Goal: Task Accomplishment & Management: Manage account settings

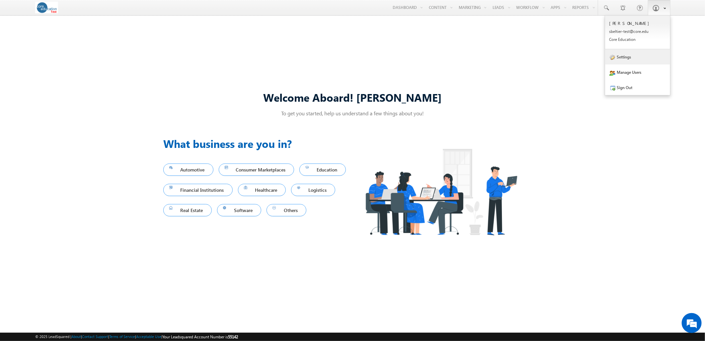
click at [639, 60] on link "Settings" at bounding box center [637, 56] width 65 height 15
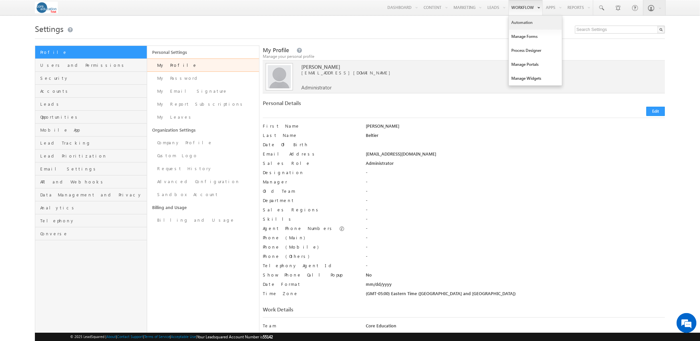
click at [523, 22] on link "Automation" at bounding box center [535, 23] width 53 height 14
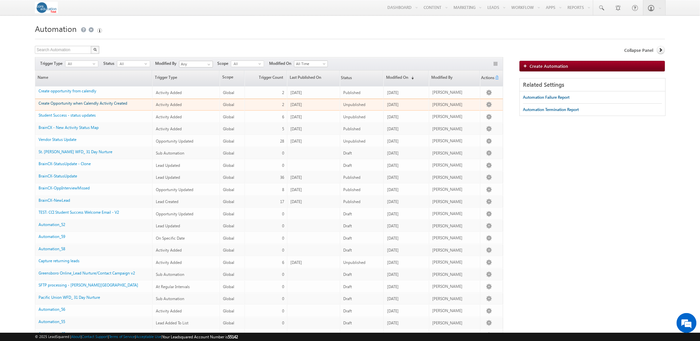
click at [100, 106] on link "Create Opportunity when Calendly Activity Created" at bounding box center [83, 103] width 89 height 5
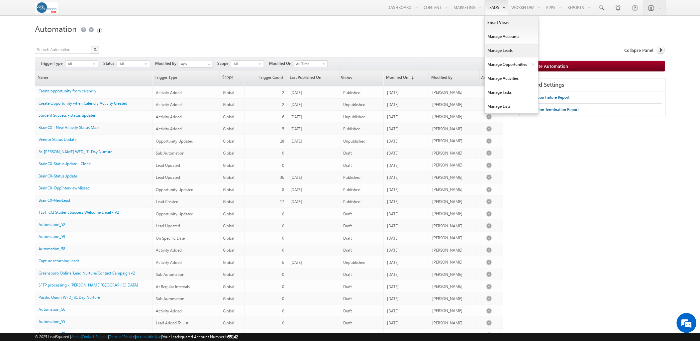
click at [503, 52] on link "Manage Leads" at bounding box center [511, 51] width 53 height 14
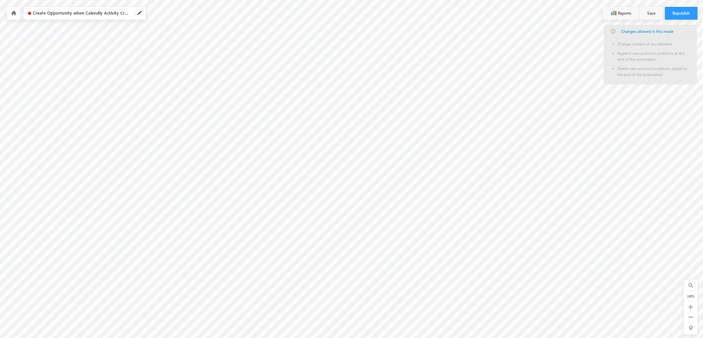
scroll to position [60, 0]
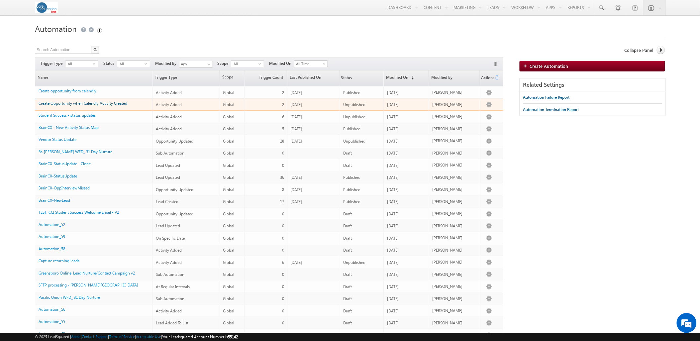
click at [91, 105] on link "Create Opportunity when Calendly Activity Created" at bounding box center [83, 103] width 89 height 5
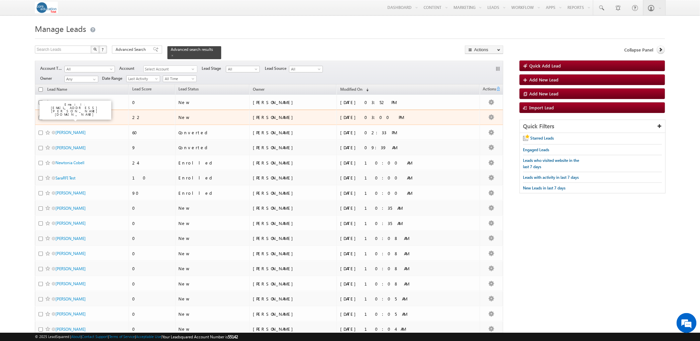
click at [68, 115] on link "[PERSON_NAME]" at bounding box center [70, 117] width 30 height 5
click at [69, 115] on link "[PERSON_NAME]" at bounding box center [70, 117] width 30 height 5
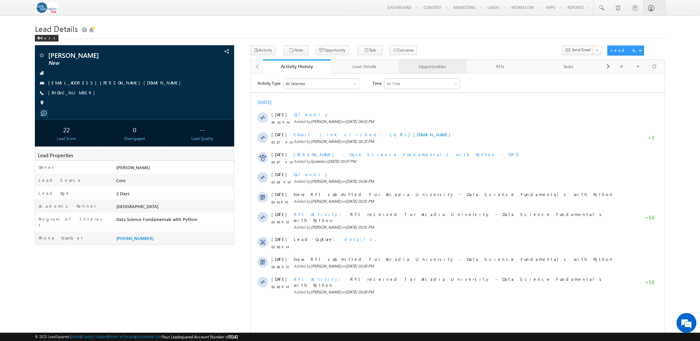
click at [424, 70] on div "Opportunities" at bounding box center [432, 66] width 56 height 8
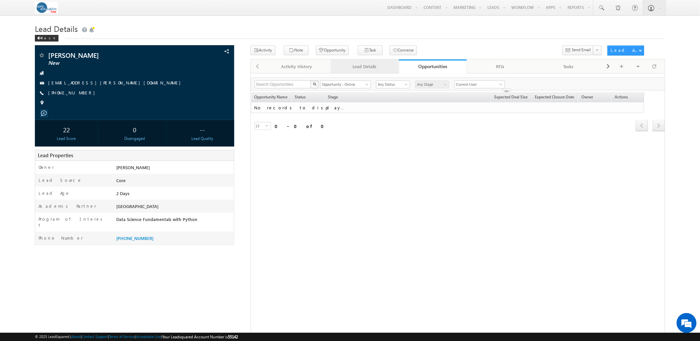
click at [379, 70] on div "Lead Details" at bounding box center [364, 66] width 56 height 8
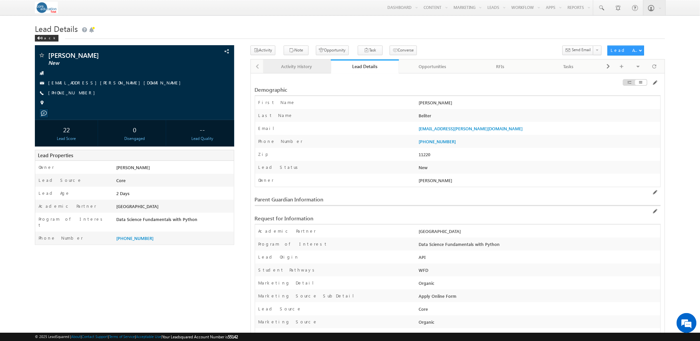
click at [286, 64] on div "Activity History" at bounding box center [296, 66] width 56 height 8
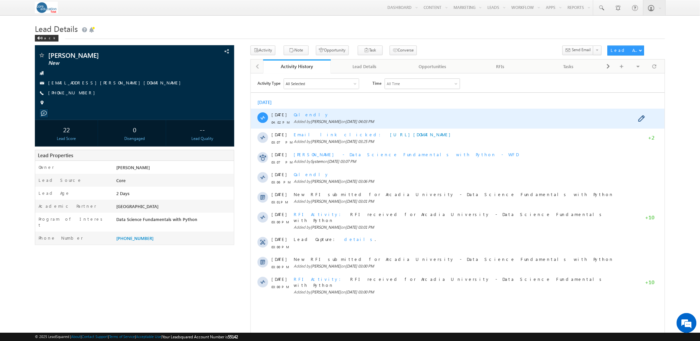
click at [313, 122] on span "[PERSON_NAME]" at bounding box center [325, 121] width 30 height 5
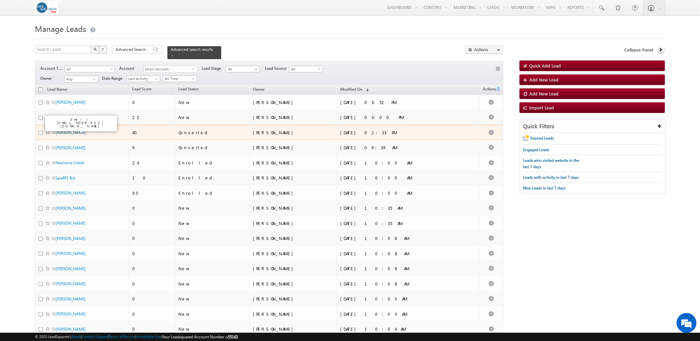
click at [68, 130] on link "[PERSON_NAME]" at bounding box center [70, 132] width 30 height 5
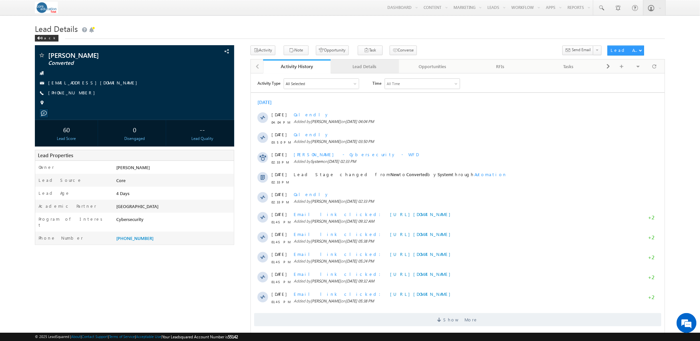
click at [358, 68] on div "Lead Details" at bounding box center [364, 66] width 56 height 8
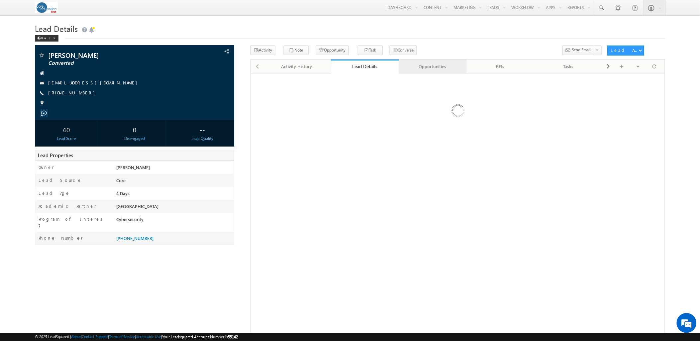
click at [420, 68] on div "Opportunities" at bounding box center [432, 66] width 56 height 8
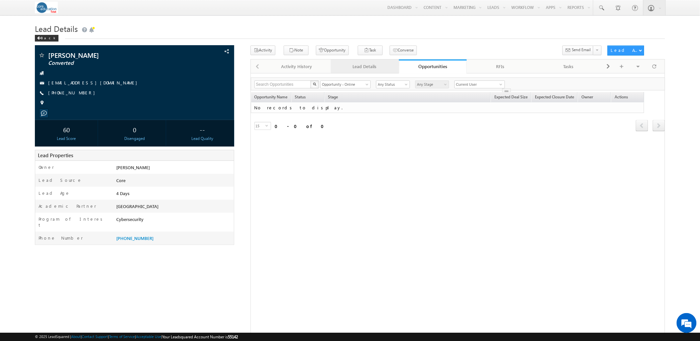
click at [360, 60] on link "Lead Details" at bounding box center [365, 66] width 68 height 14
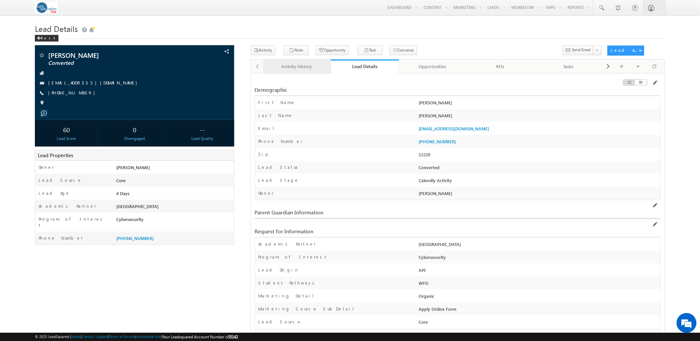
click at [297, 62] on link "Activity History" at bounding box center [297, 66] width 68 height 14
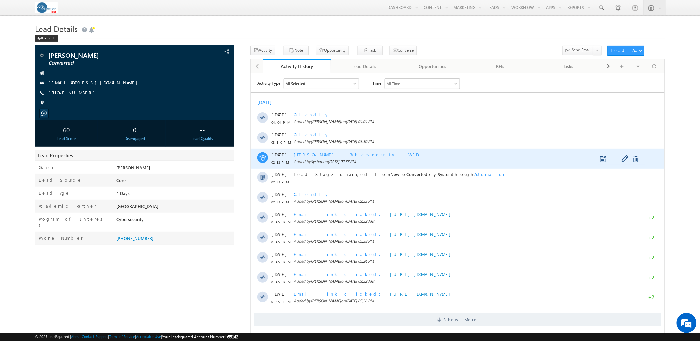
click at [350, 154] on span "Sara Kulakoski - Cybersecurity - WFD" at bounding box center [355, 154] width 125 height 6
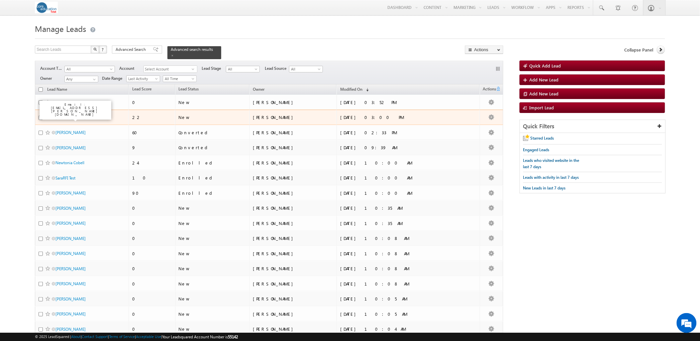
click at [68, 115] on link "[PERSON_NAME]" at bounding box center [70, 117] width 30 height 5
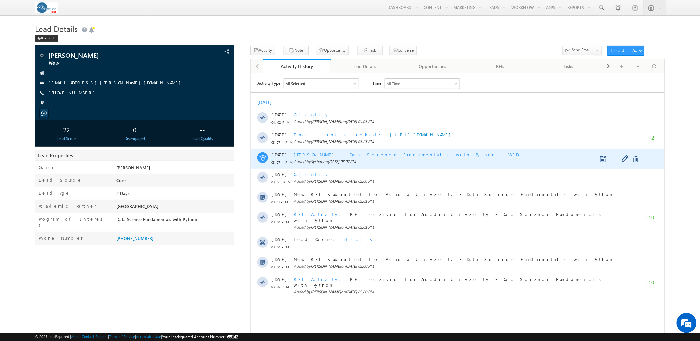
click at [322, 158] on span "System" at bounding box center [316, 160] width 12 height 5
click at [340, 158] on span "[DATE] 03:07 PM" at bounding box center [341, 160] width 29 height 5
click at [340, 153] on span "[PERSON_NAME] - Data Science Fundamentals with Python - WFD" at bounding box center [405, 154] width 225 height 6
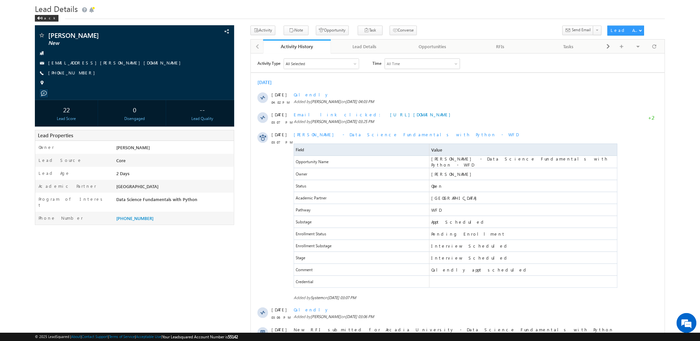
scroll to position [37, 0]
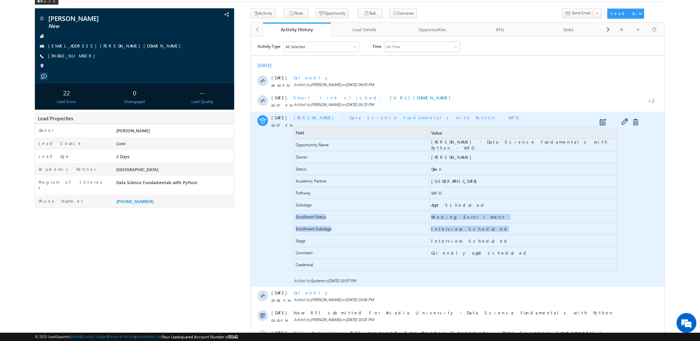
drag, startPoint x: 477, startPoint y: 229, endPoint x: 290, endPoint y: 215, distance: 187.5
click at [290, 215] on div "26 Sep 03:07 PM Sarah Beliter - Data Science Fundamentals with Python - WFD Fie…" at bounding box center [457, 198] width 414 height 175
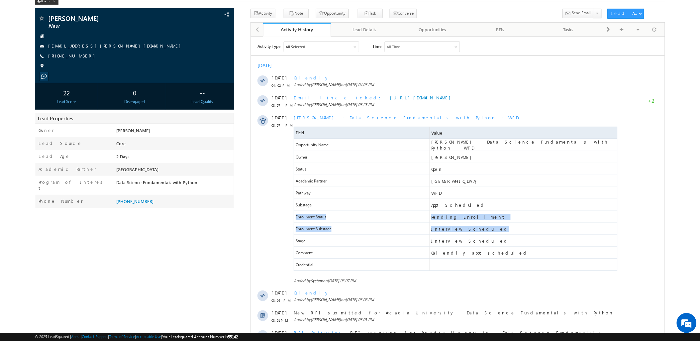
copy div "Enrollment Status Pending Enrollment Enrollment Substage Interview Scheduled"
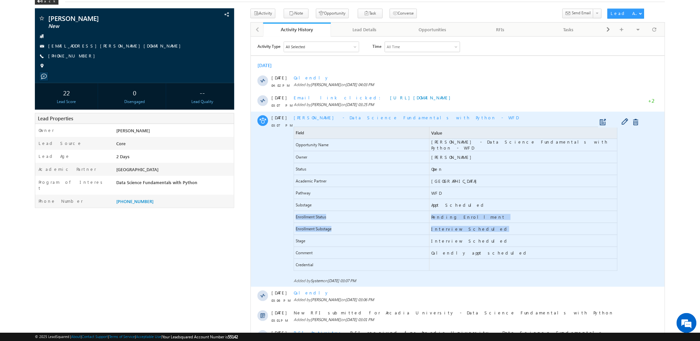
click at [462, 229] on span "Interview Scheduled" at bounding box center [470, 228] width 78 height 6
click at [485, 224] on span "Interview Scheduled" at bounding box center [523, 229] width 188 height 12
click at [314, 227] on span "Enrollment Substage" at bounding box center [313, 228] width 36 height 6
click at [320, 227] on span "Enrollment Substage" at bounding box center [313, 228] width 36 height 6
click at [372, 229] on span "Enrollment Substage" at bounding box center [361, 229] width 135 height 12
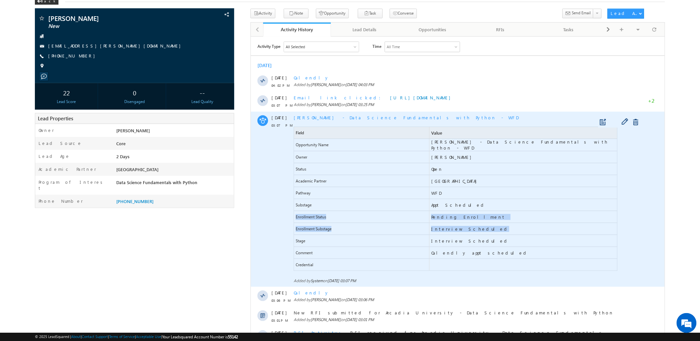
drag, startPoint x: 482, startPoint y: 225, endPoint x: 294, endPoint y: 213, distance: 188.7
click at [294, 213] on div "Field Value Opportunity Name Sarah Beliter - Data Science Fundamentals with Pyt…" at bounding box center [455, 198] width 324 height 144
drag, startPoint x: 294, startPoint y: 213, endPoint x: 296, endPoint y: 220, distance: 7.9
click at [296, 220] on span "Enrollment Status" at bounding box center [361, 217] width 135 height 12
click at [332, 218] on span "Enrollment Status" at bounding box center [361, 217] width 135 height 12
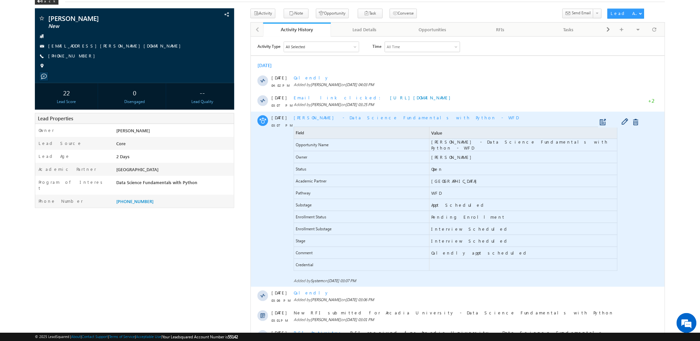
click at [332, 218] on span "Enrollment Status" at bounding box center [361, 217] width 135 height 12
copy span "Enrollment Status"
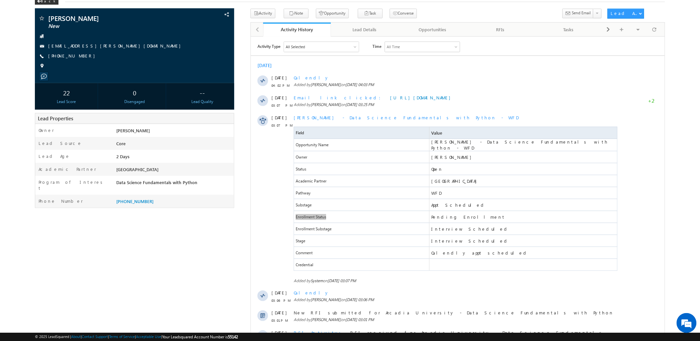
click at [227, 285] on div "Sarah Beliter New" at bounding box center [350, 222] width 630 height 426
click at [220, 230] on div "Sarah Beliter New" at bounding box center [350, 222] width 630 height 426
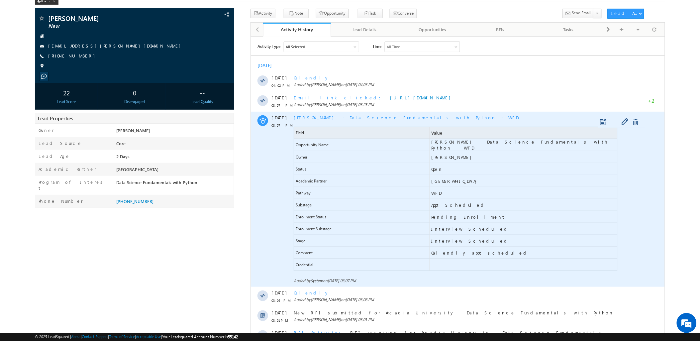
click at [438, 194] on span "WFD" at bounding box center [436, 193] width 10 height 6
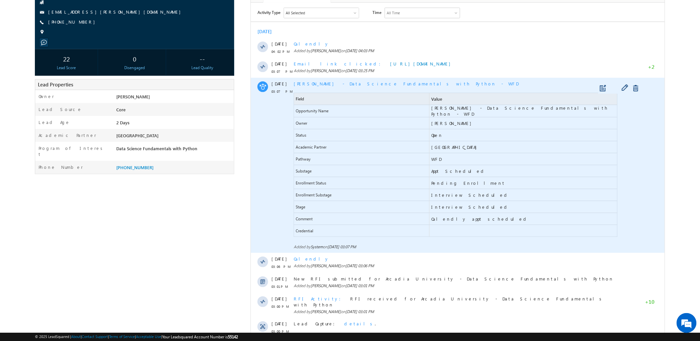
scroll to position [74, 0]
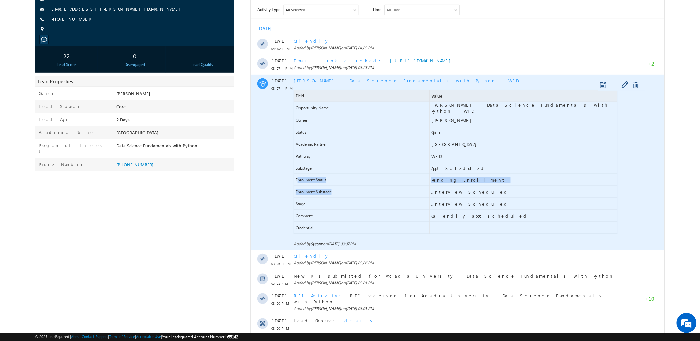
drag, startPoint x: 297, startPoint y: 179, endPoint x: 331, endPoint y: 188, distance: 35.2
click at [331, 188] on div "Field Value Opportunity Name Sarah Beliter - Data Science Fundamentals with Pyt…" at bounding box center [455, 162] width 324 height 144
drag, startPoint x: 331, startPoint y: 188, endPoint x: 336, endPoint y: 193, distance: 7.1
click at [336, 193] on span "Enrollment Substage" at bounding box center [361, 192] width 135 height 12
drag, startPoint x: 338, startPoint y: 193, endPoint x: 300, endPoint y: 180, distance: 39.9
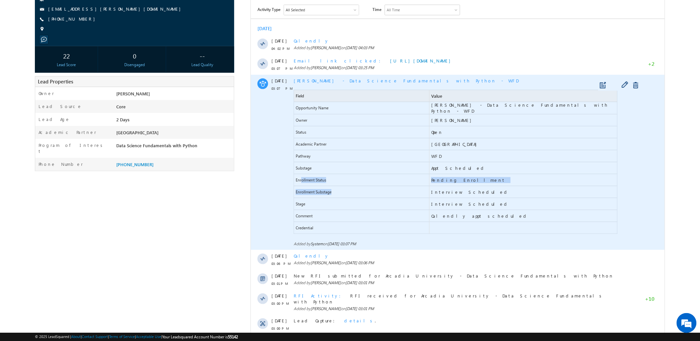
click at [300, 180] on div "Field Value Opportunity Name Sarah Beliter - Data Science Fundamentals with Pyt…" at bounding box center [455, 162] width 324 height 144
click at [333, 188] on span "Enrollment Substage" at bounding box center [361, 192] width 135 height 12
drag, startPoint x: 476, startPoint y: 192, endPoint x: 291, endPoint y: 179, distance: 185.1
click at [291, 179] on div "26 Sep 03:07 PM Sarah Beliter - Data Science Fundamentals with Python - WFD Fie…" at bounding box center [457, 162] width 414 height 175
click at [336, 178] on span "Enrollment Status" at bounding box center [361, 180] width 135 height 12
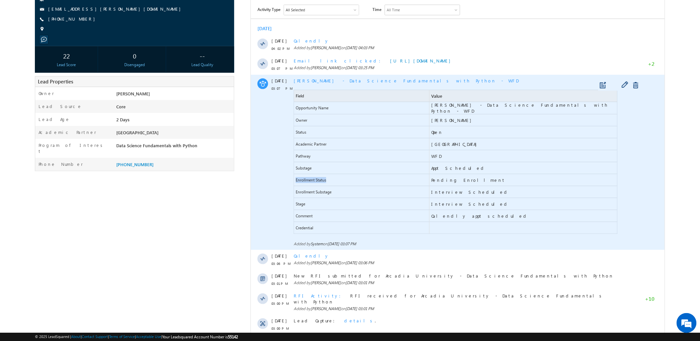
drag, startPoint x: 333, startPoint y: 178, endPoint x: 294, endPoint y: 178, distance: 38.9
click at [294, 178] on span "Enrollment Status" at bounding box center [361, 180] width 135 height 12
copy span "Enrollment Status"
drag, startPoint x: 329, startPoint y: 191, endPoint x: 294, endPoint y: 194, distance: 35.4
click at [294, 194] on span "Enrollment Substage" at bounding box center [361, 192] width 135 height 12
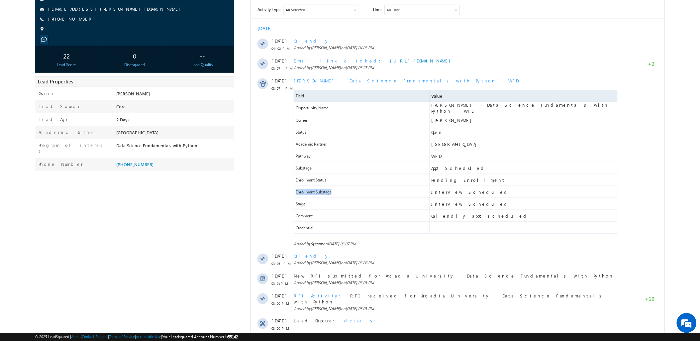
copy span "Enrollment Substage"
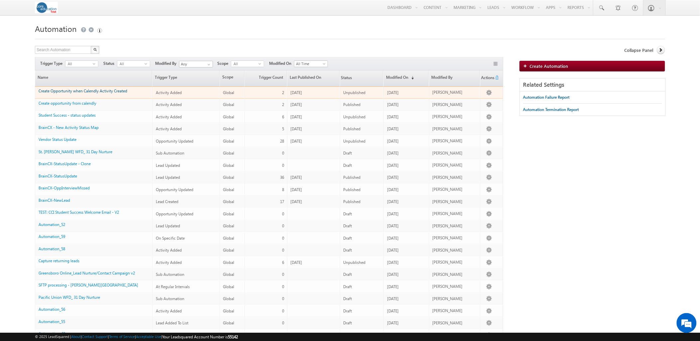
click at [108, 91] on link "Create Opportunity when Calendly Activity Created" at bounding box center [83, 90] width 89 height 5
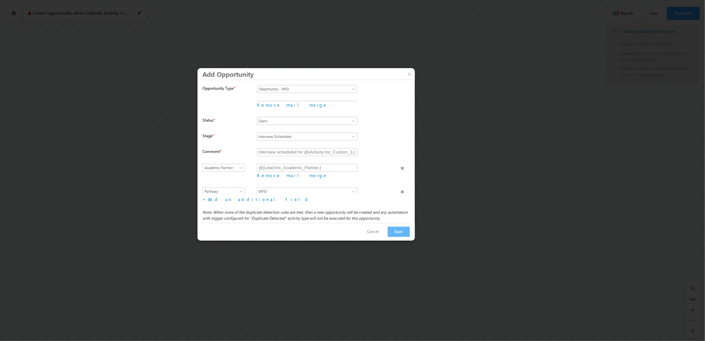
scroll to position [47, 0]
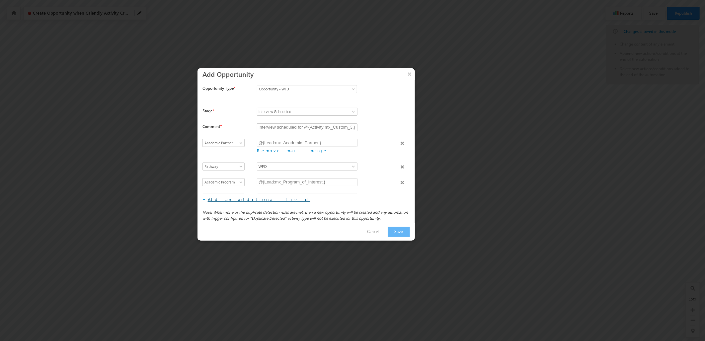
click at [237, 198] on link "Add an additional field" at bounding box center [259, 199] width 103 height 6
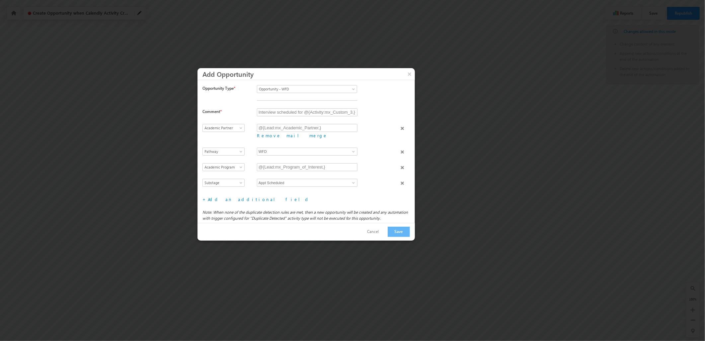
click at [224, 195] on span "Select field" at bounding box center [222, 198] width 39 height 6
click at [220, 195] on link "Program" at bounding box center [224, 193] width 42 height 6
click at [221, 195] on span "Program" at bounding box center [222, 198] width 39 height 6
click at [327, 203] on b "Academic Partner" at bounding box center [334, 205] width 31 height 5
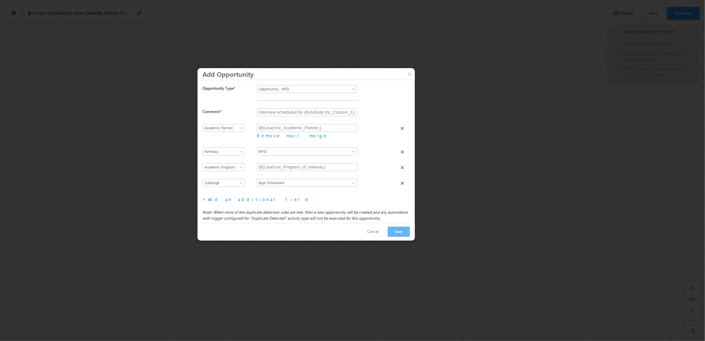
scroll to position [63, 0]
drag, startPoint x: 347, startPoint y: 192, endPoint x: 306, endPoint y: 192, distance: 41.2
click at [306, 201] on label "*You must associate the parent field Academic Partner" at bounding box center [327, 204] width 140 height 6
click at [328, 201] on label "*You must associate the parent field Academic Partner" at bounding box center [327, 204] width 140 height 6
drag, startPoint x: 343, startPoint y: 188, endPoint x: 318, endPoint y: 188, distance: 25.6
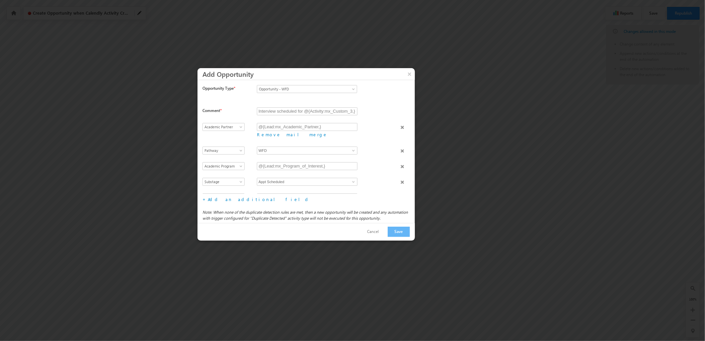
click at [319, 201] on label "*You must associate the parent field Academic Partner" at bounding box center [327, 204] width 140 height 6
click at [340, 202] on b "Academic Partner" at bounding box center [334, 204] width 31 height 5
click at [370, 201] on label "*You must associate the parent field Academic Partner" at bounding box center [327, 204] width 140 height 6
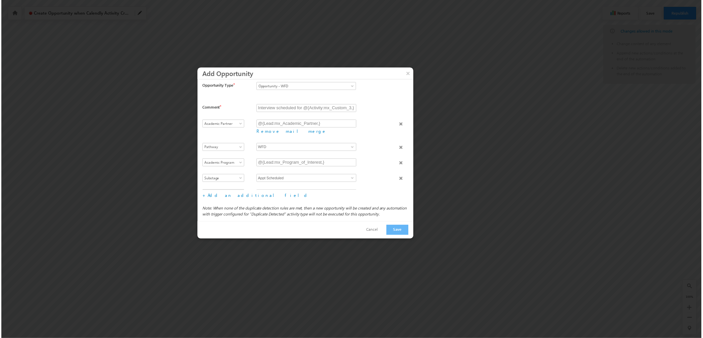
scroll to position [3, 0]
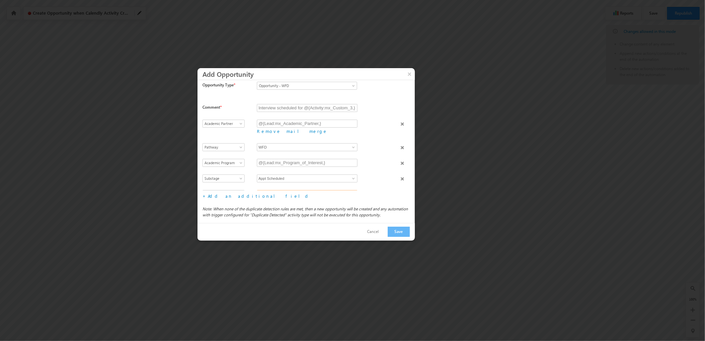
click at [343, 190] on input at bounding box center [307, 194] width 101 height 8
click at [351, 191] on span at bounding box center [353, 193] width 5 height 5
click at [365, 182] on label at bounding box center [327, 185] width 140 height 6
click at [411, 73] on button "×" at bounding box center [409, 74] width 11 height 12
